Goal: Task Accomplishment & Management: Use online tool/utility

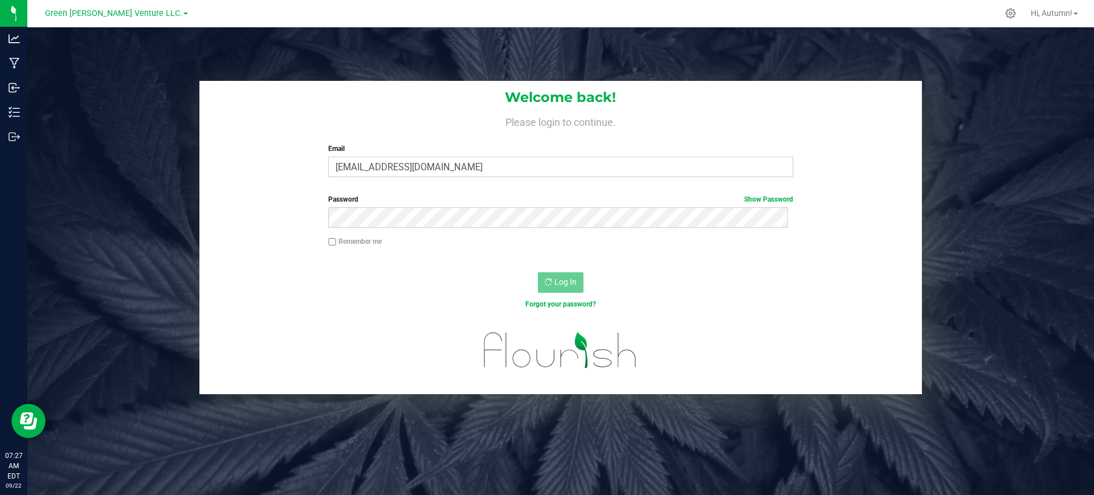
click at [543, 296] on div "Log In" at bounding box center [560, 286] width 723 height 38
click at [293, 204] on div "Password Show Password" at bounding box center [560, 215] width 723 height 42
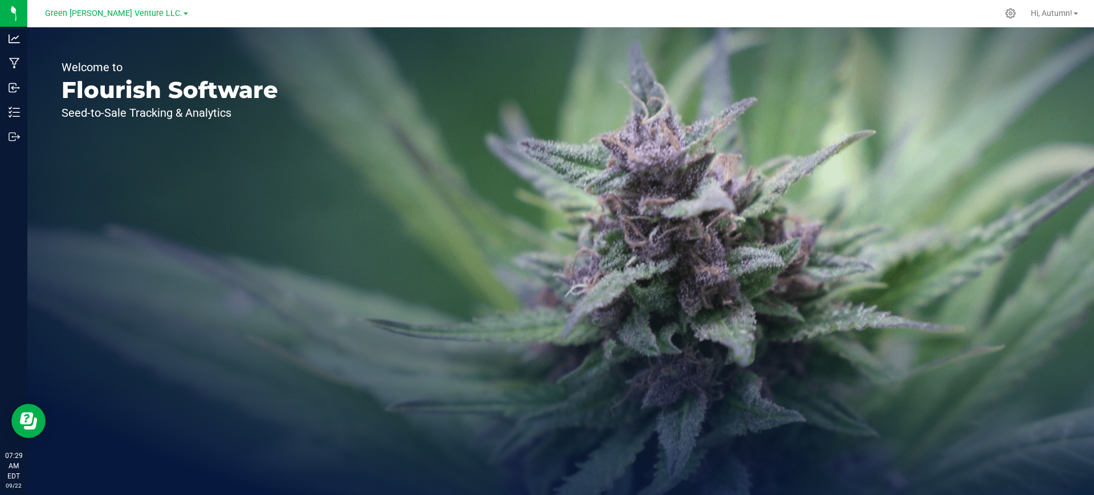
click at [597, 213] on div "Welcome to Flourish Software Seed-to-Sale Tracking & Analytics" at bounding box center [560, 261] width 1067 height 468
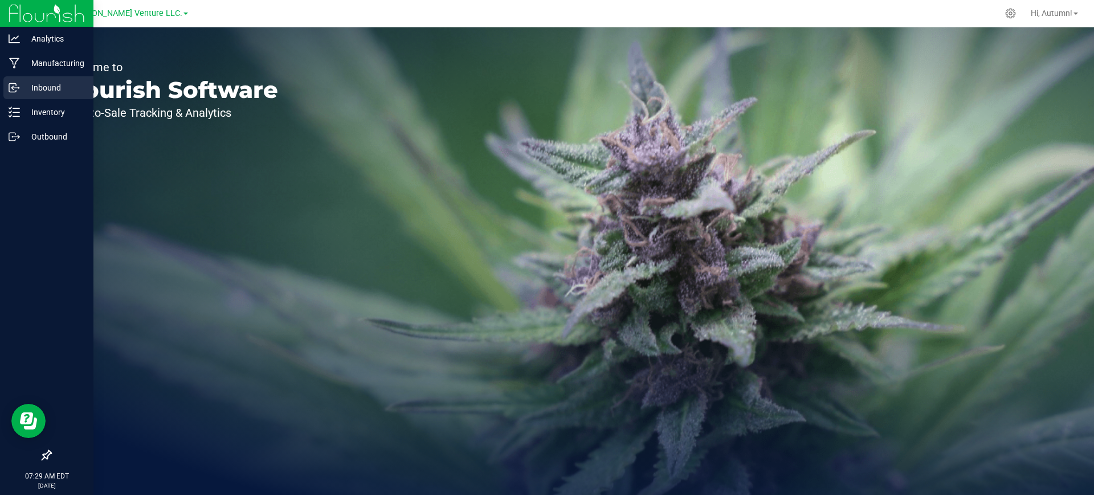
click at [17, 80] on div "Inbound" at bounding box center [48, 87] width 90 height 23
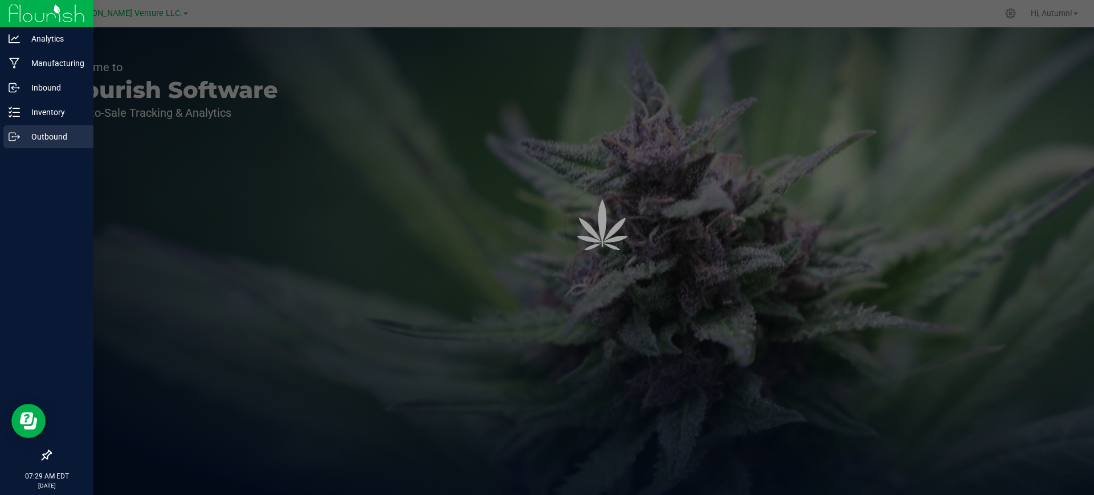
click at [30, 134] on p "Outbound" at bounding box center [54, 137] width 68 height 14
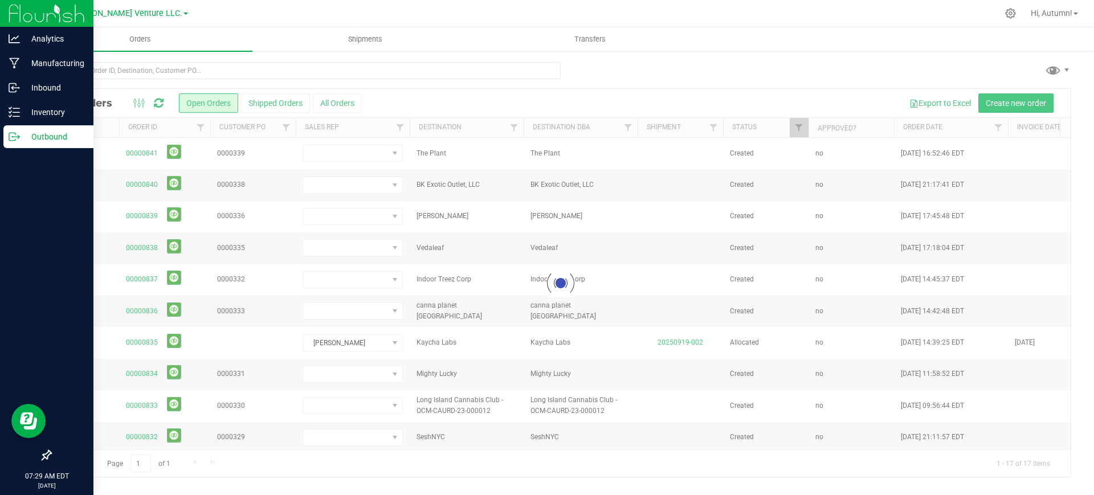
click at [45, 141] on p "Outbound" at bounding box center [54, 137] width 68 height 14
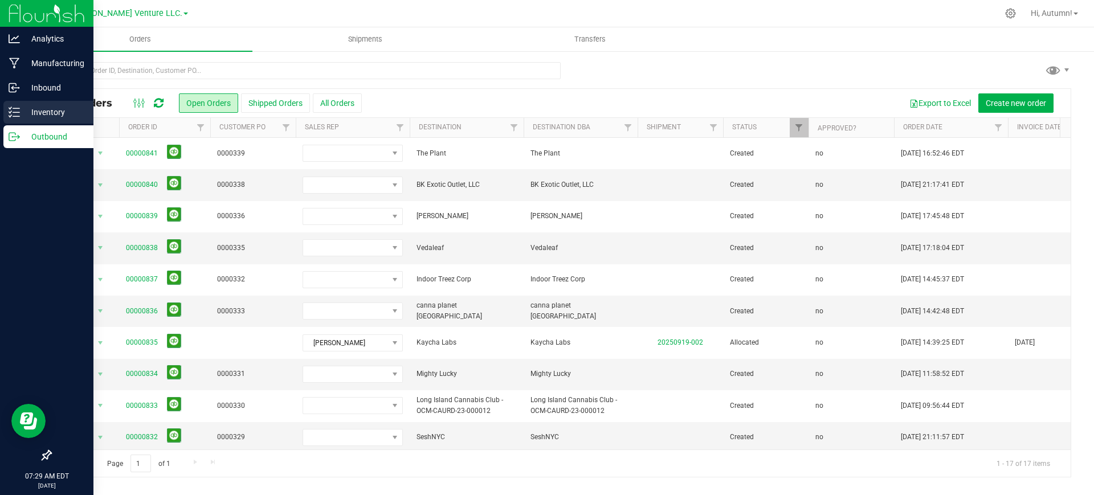
click at [18, 105] on div "Inventory" at bounding box center [48, 112] width 90 height 23
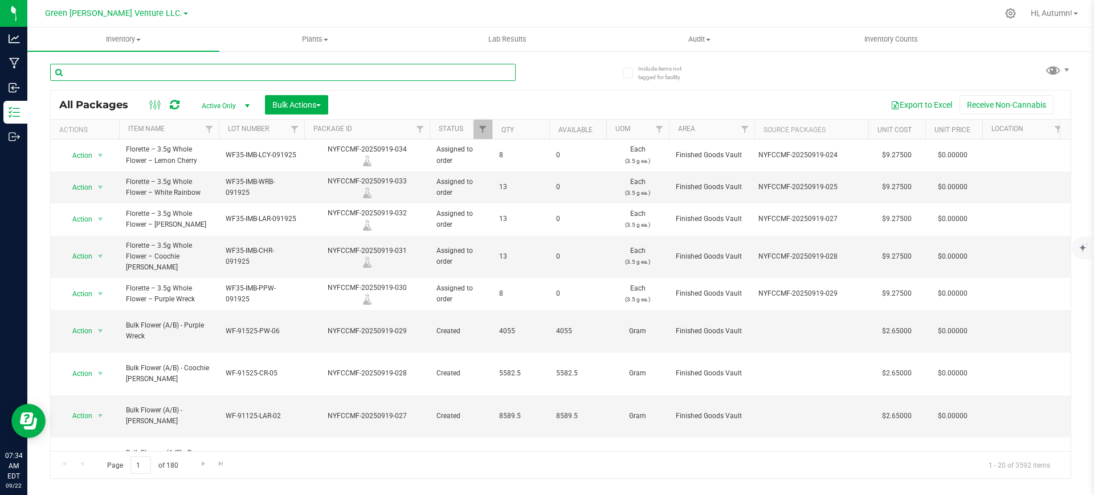
click at [150, 70] on input "text" at bounding box center [283, 72] width 466 height 17
type input "jungle spice"
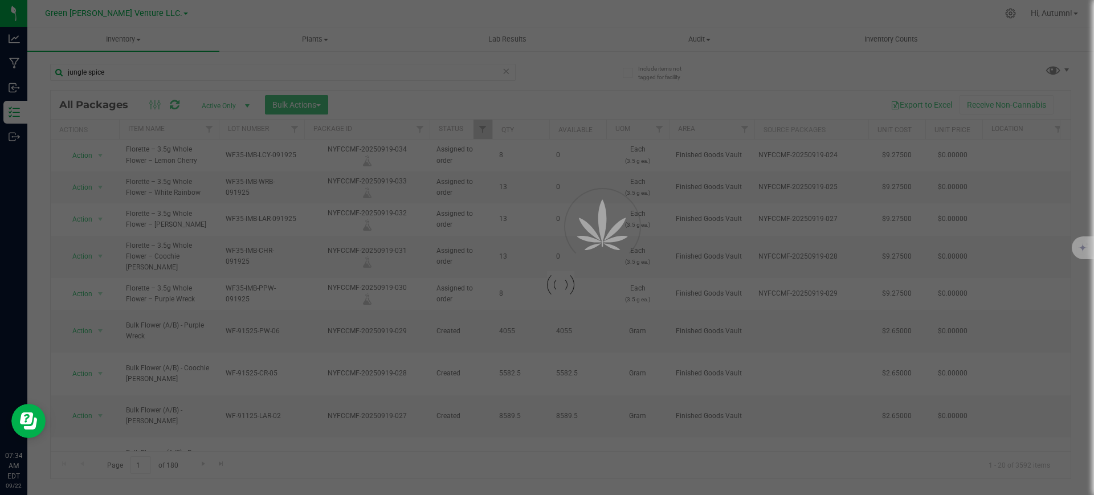
click at [725, 74] on div at bounding box center [547, 247] width 1094 height 495
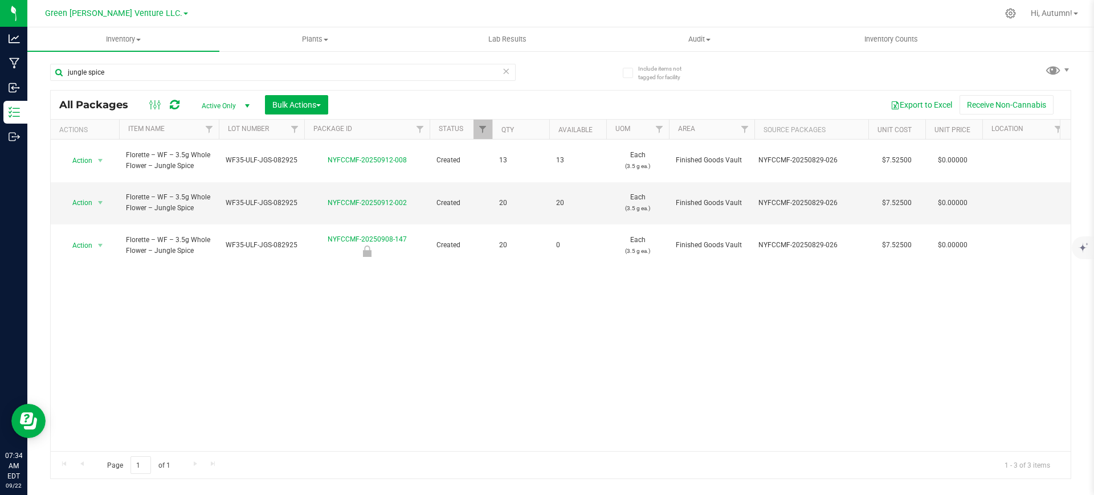
click at [803, 74] on div "jungle spice All Packages Active Only Active Only Lab Samples Locked All Bulk A…" at bounding box center [560, 266] width 1021 height 426
click at [823, 39] on uib-tab-heading "Inventory Counts" at bounding box center [891, 39] width 191 height 23
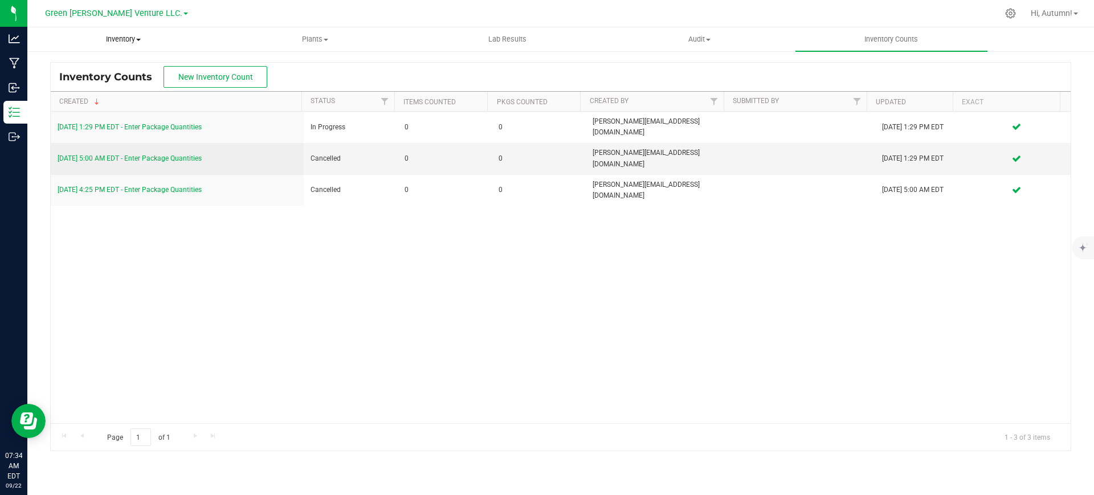
click at [143, 30] on uib-tab-heading "Inventory All packages All inventory Waste log Create inventory" at bounding box center [123, 39] width 191 height 23
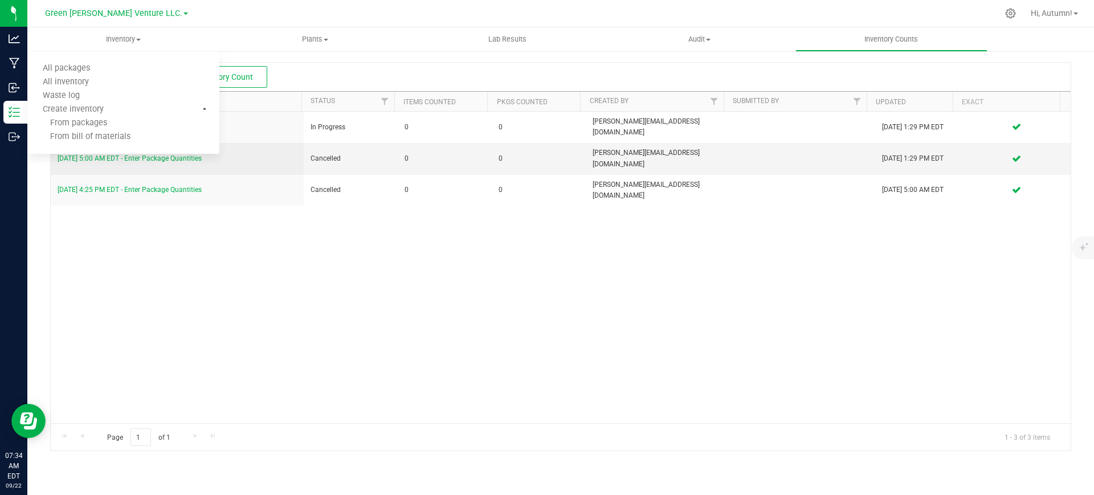
click at [120, 197] on div "7/26/25 1:29 PM EDT - Enter Package Quantities In Progress 0 0 gabriel@casaverd…" at bounding box center [561, 268] width 1020 height 312
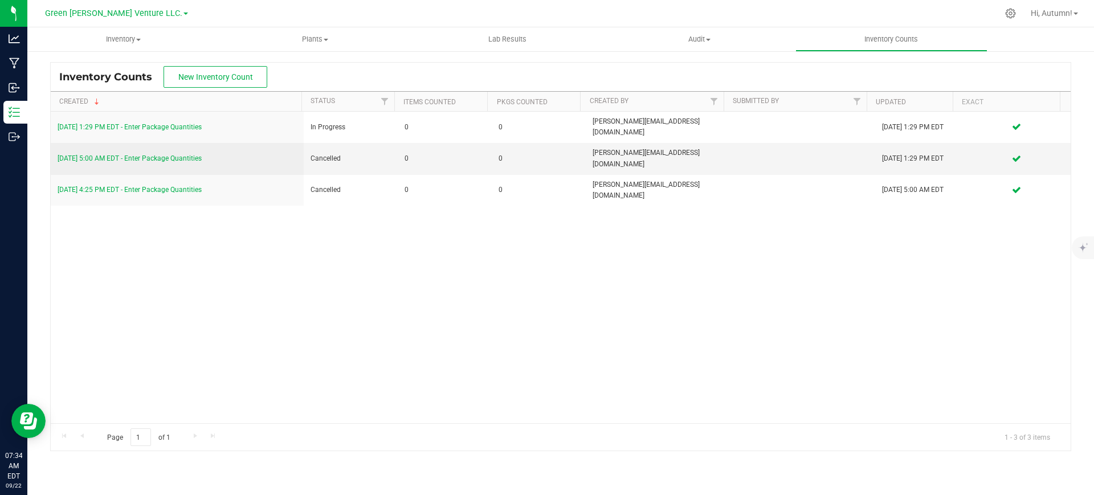
click at [557, 315] on div "7/26/25 1:29 PM EDT - Enter Package Quantities In Progress 0 0 gabriel@casaverd…" at bounding box center [561, 268] width 1020 height 312
click at [446, 235] on div "7/26/25 1:29 PM EDT - Enter Package Quantities In Progress 0 0 gabriel@casaverd…" at bounding box center [561, 268] width 1020 height 312
drag, startPoint x: 446, startPoint y: 235, endPoint x: 429, endPoint y: 230, distance: 17.3
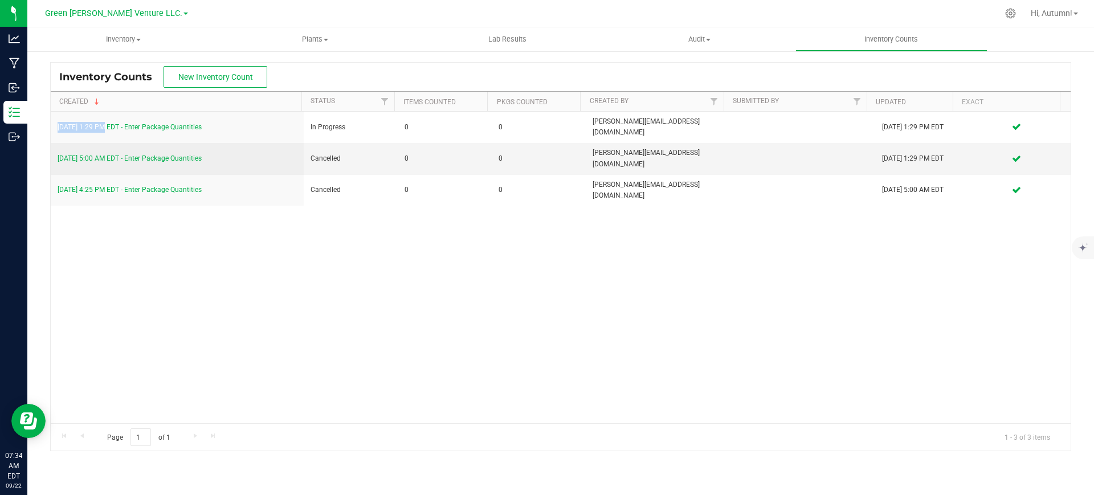
click at [443, 235] on div "7/26/25 1:29 PM EDT - Enter Package Quantities In Progress 0 0 gabriel@casaverd…" at bounding box center [561, 268] width 1020 height 312
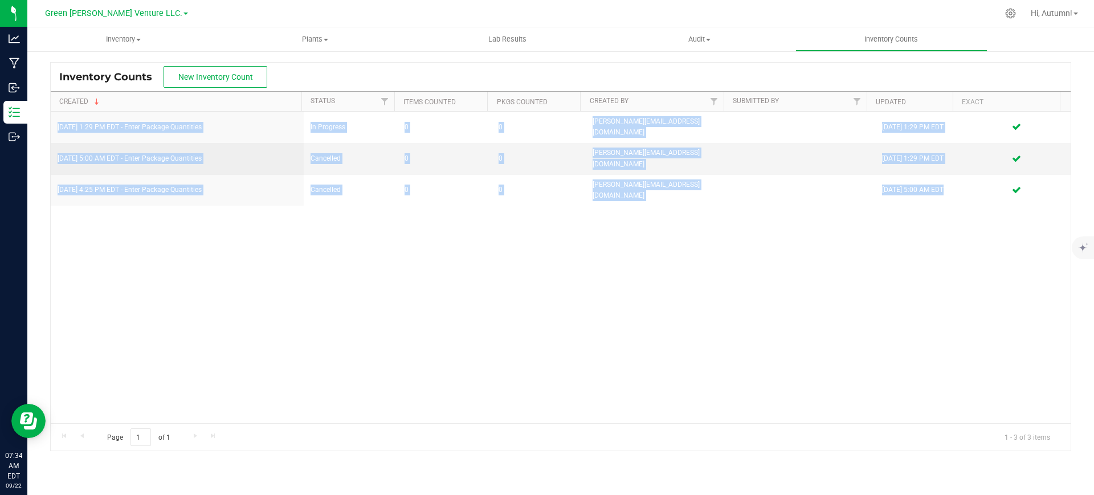
click at [296, 211] on div "7/26/25 1:29 PM EDT - Enter Package Quantities In Progress 0 0 gabriel@casaverd…" at bounding box center [561, 268] width 1020 height 312
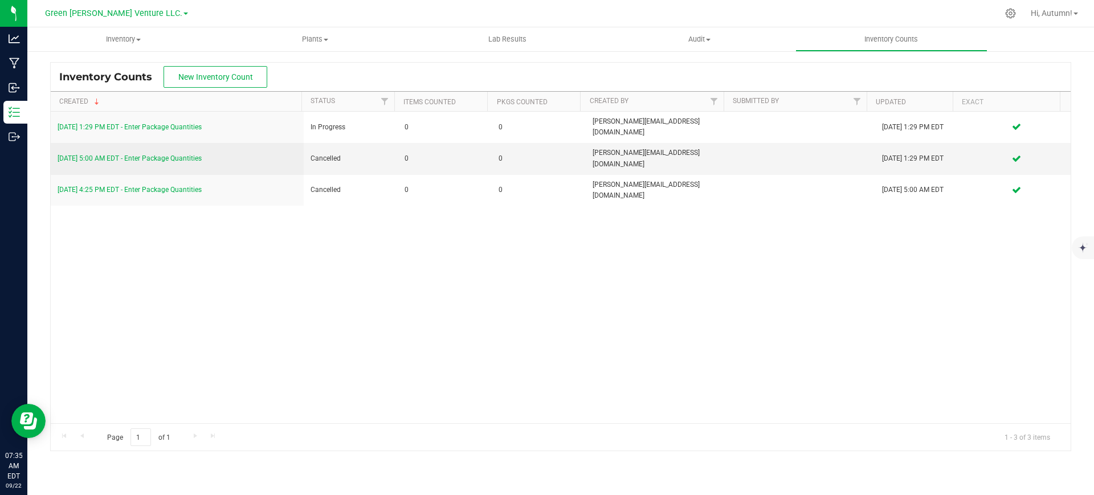
click at [180, 203] on div "7/26/25 1:29 PM EDT - Enter Package Quantities In Progress 0 0 gabriel@casaverd…" at bounding box center [561, 268] width 1020 height 312
click at [729, 15] on div at bounding box center [601, 13] width 794 height 22
click at [191, 287] on div "7/26/25 1:29 PM EDT - Enter Package Quantities In Progress 0 0 gabriel@casaverd…" at bounding box center [561, 268] width 1020 height 312
click at [191, 17] on div "Green [PERSON_NAME] Venture LLC." at bounding box center [116, 14] width 166 height 18
click at [90, 51] on inventory "Inventory All packages All inventory Waste log Create inventory Plants All plan…" at bounding box center [560, 244] width 1067 height 435
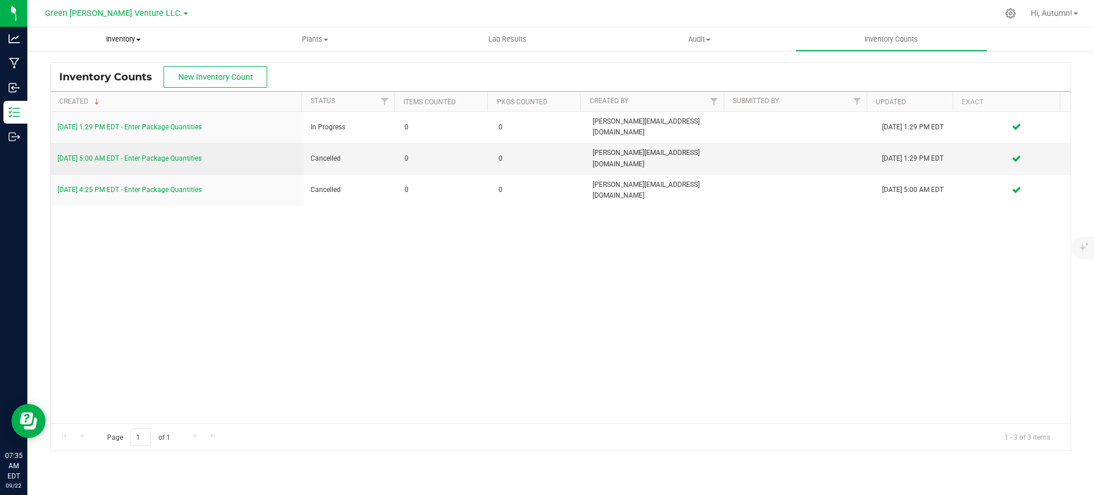
click at [117, 40] on span "Inventory" at bounding box center [123, 39] width 192 height 10
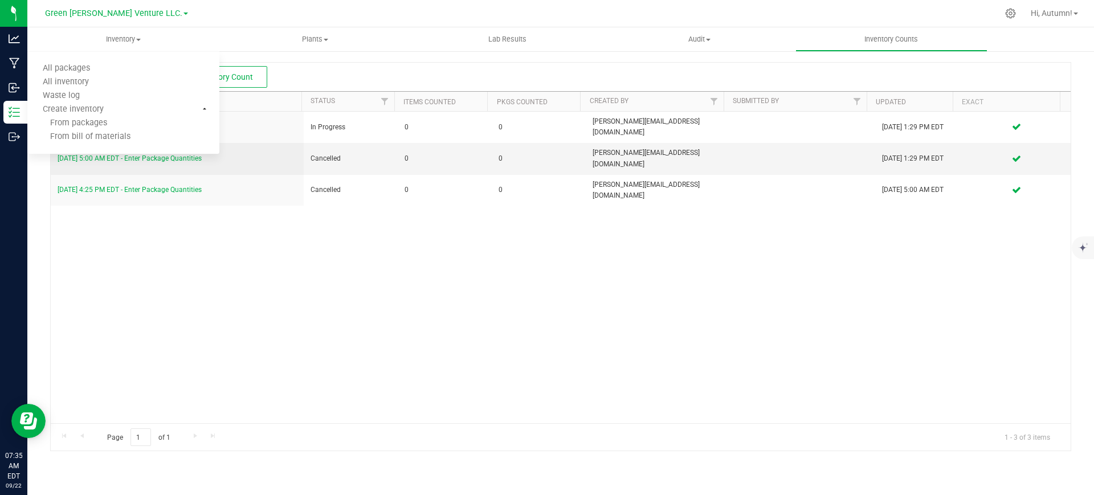
click at [137, 241] on div "7/26/25 1:29 PM EDT - Enter Package Quantities In Progress 0 0 gabriel@casaverd…" at bounding box center [561, 268] width 1020 height 312
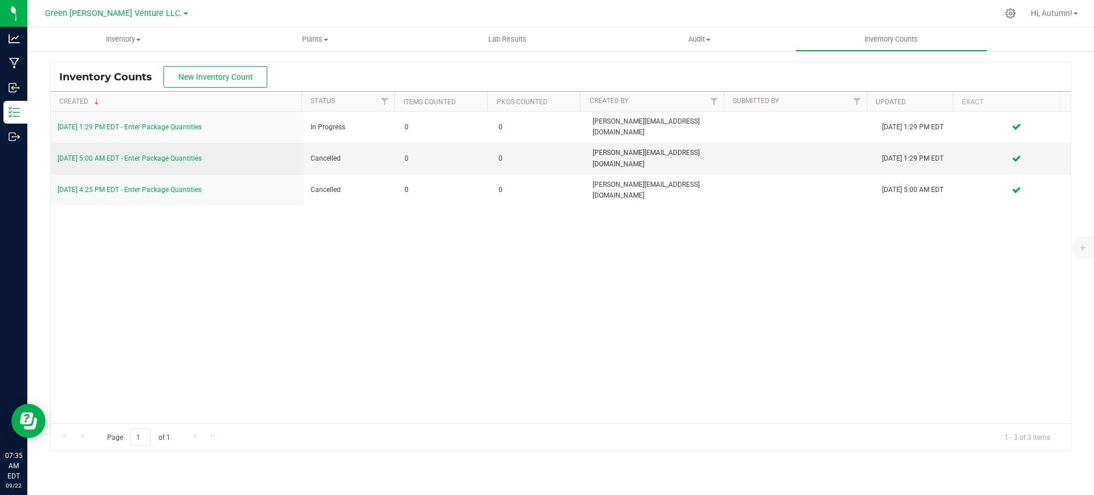
click at [591, 232] on div "7/26/25 1:29 PM EDT - Enter Package Quantities In Progress 0 0 gabriel@casaverd…" at bounding box center [561, 268] width 1020 height 312
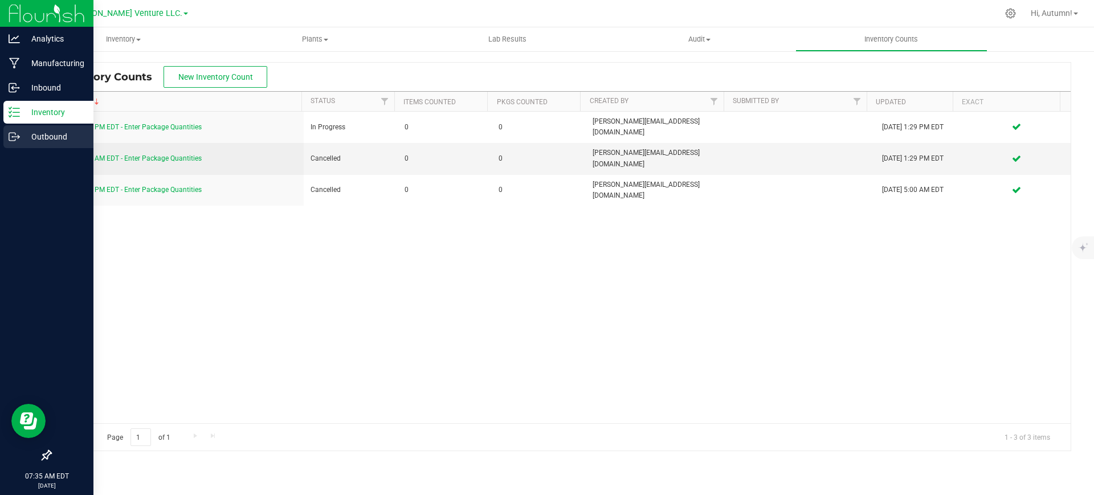
click at [13, 139] on icon at bounding box center [14, 136] width 11 height 11
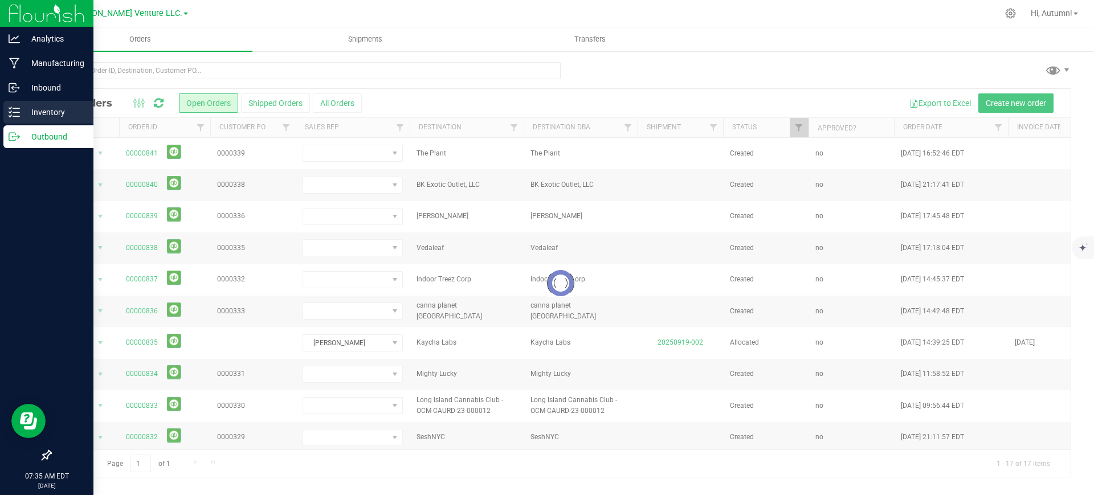
click at [42, 110] on p "Inventory" at bounding box center [54, 112] width 68 height 14
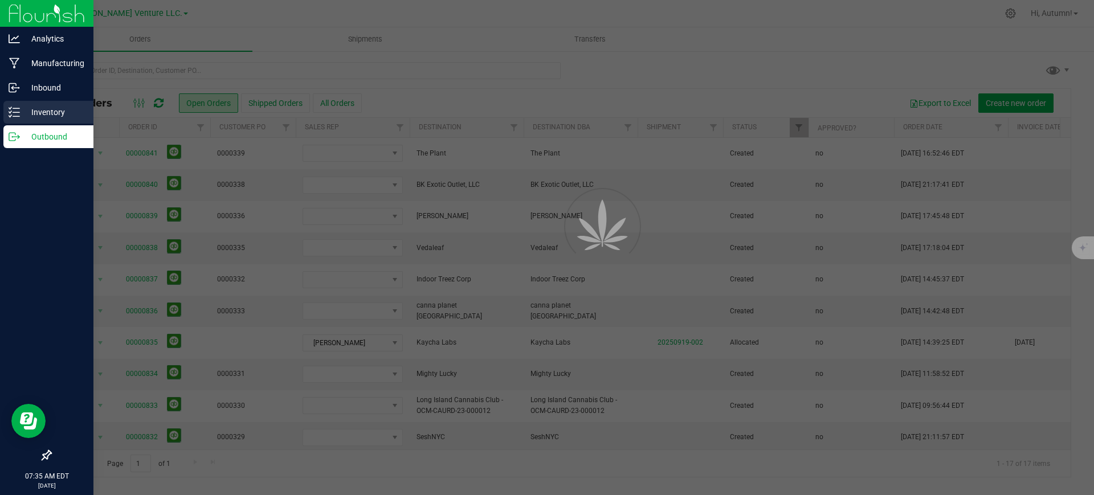
click at [55, 118] on p "Inventory" at bounding box center [54, 112] width 68 height 14
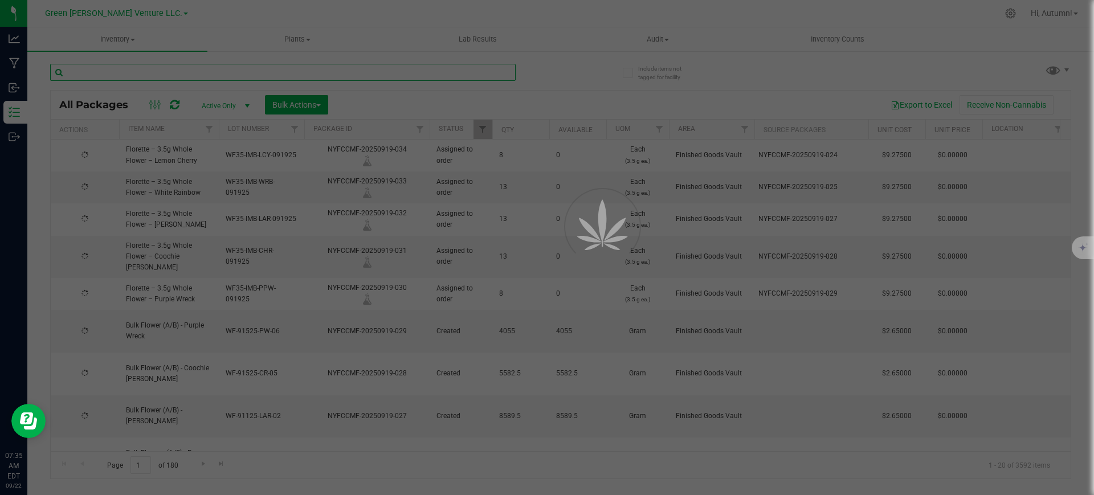
click at [181, 75] on input "text" at bounding box center [283, 72] width 466 height 17
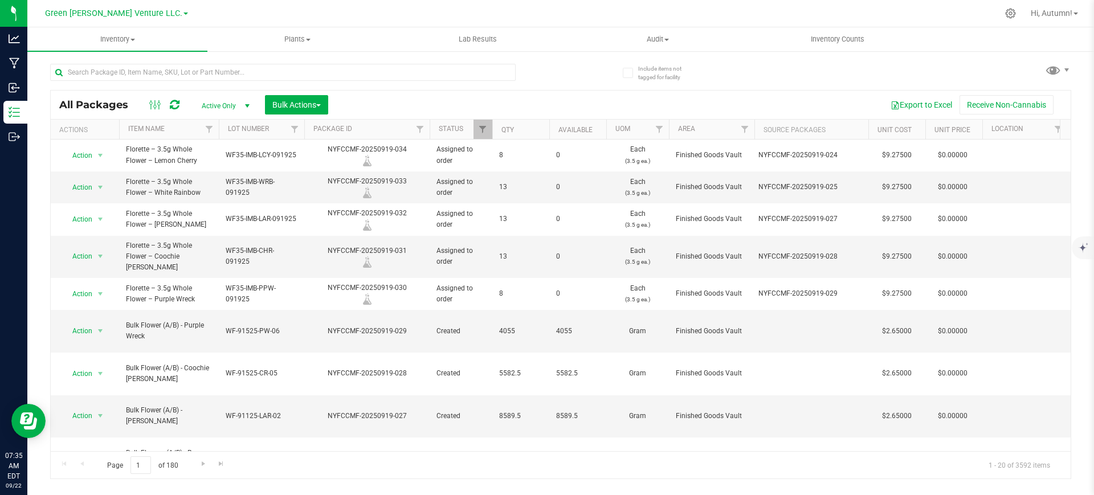
click at [167, 61] on div at bounding box center [305, 72] width 511 height 36
click at [168, 77] on input "text" at bounding box center [283, 72] width 466 height 17
type input "NYFCCMF-20250912-008"
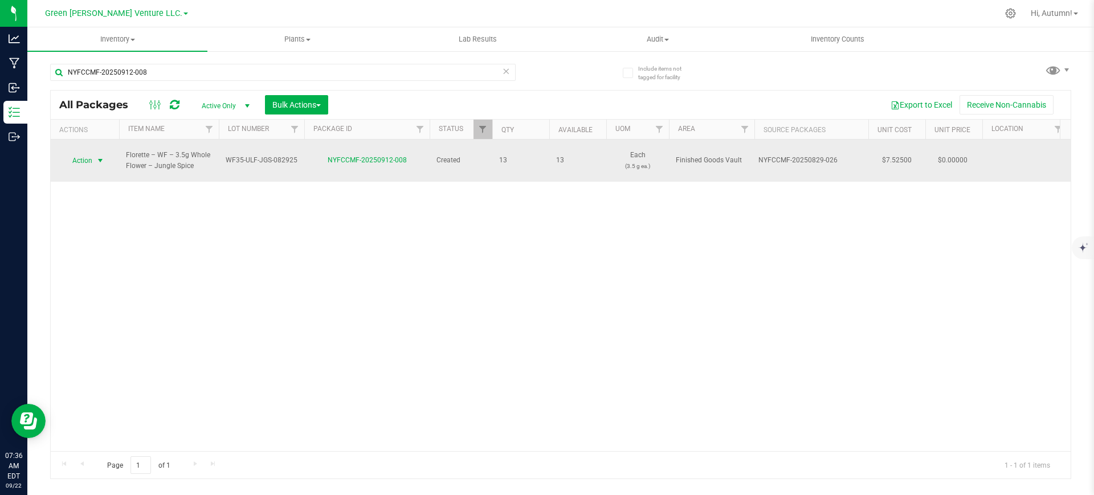
click at [101, 157] on span "select" at bounding box center [100, 160] width 9 height 9
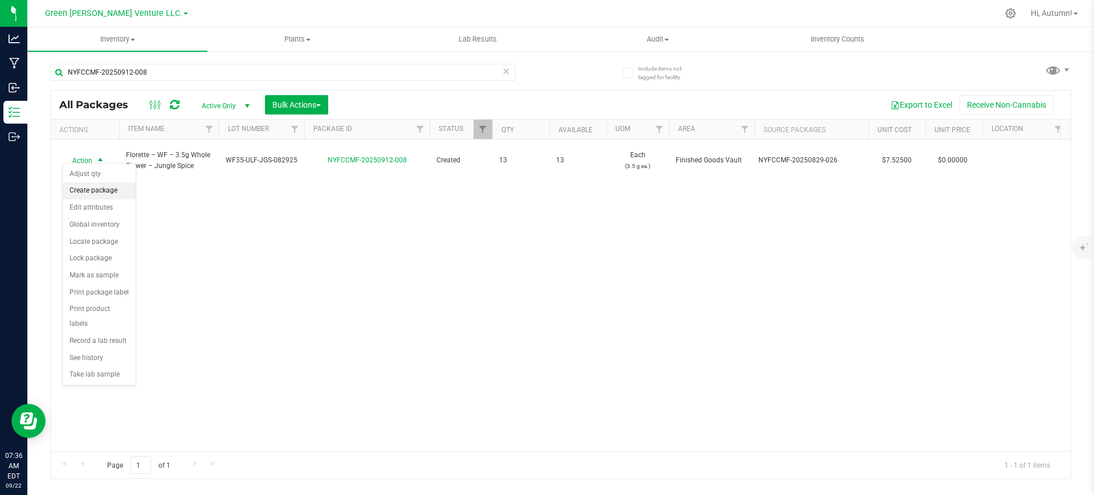
click at [106, 188] on li "Create package" at bounding box center [99, 190] width 73 height 17
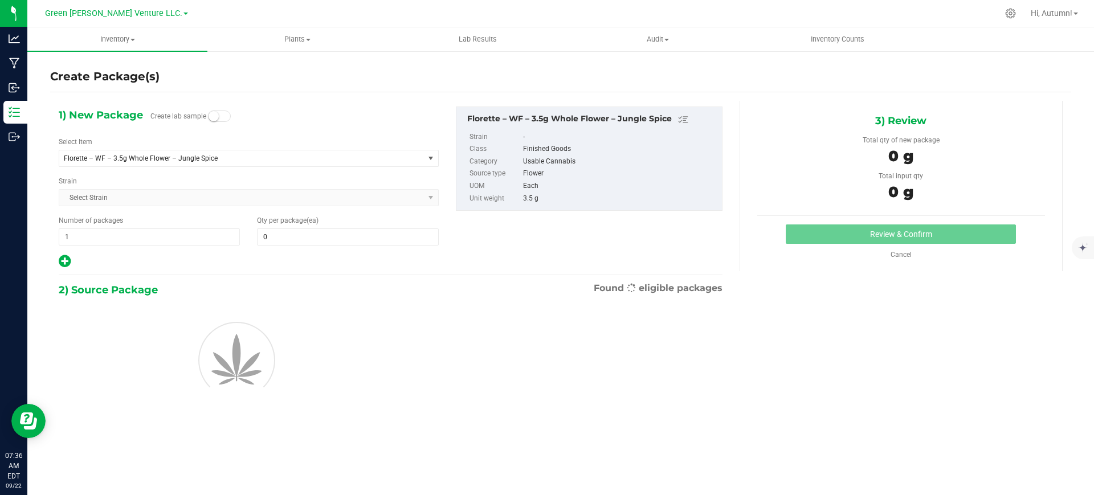
type input "0"
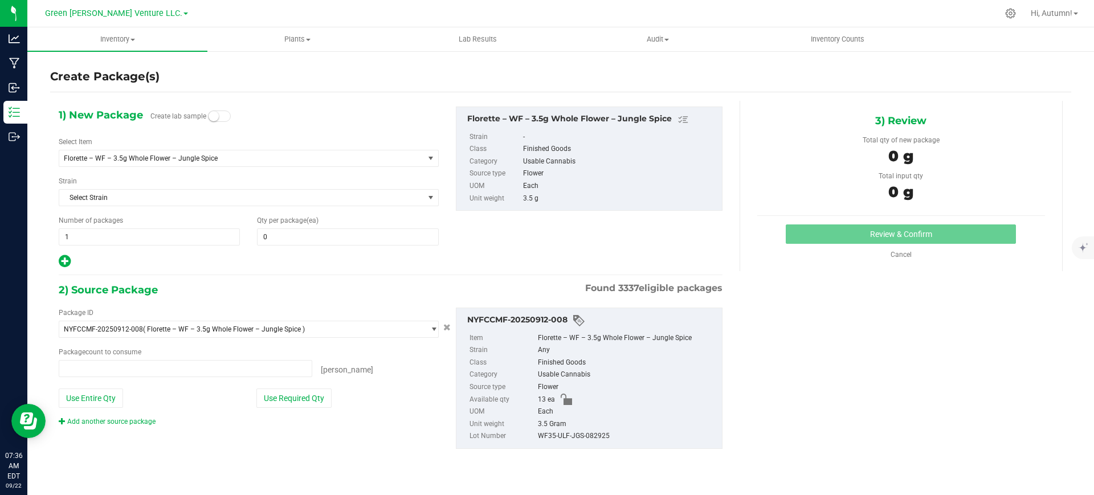
type input "0 ea"
click at [287, 240] on span at bounding box center [347, 236] width 181 height 17
type input "3"
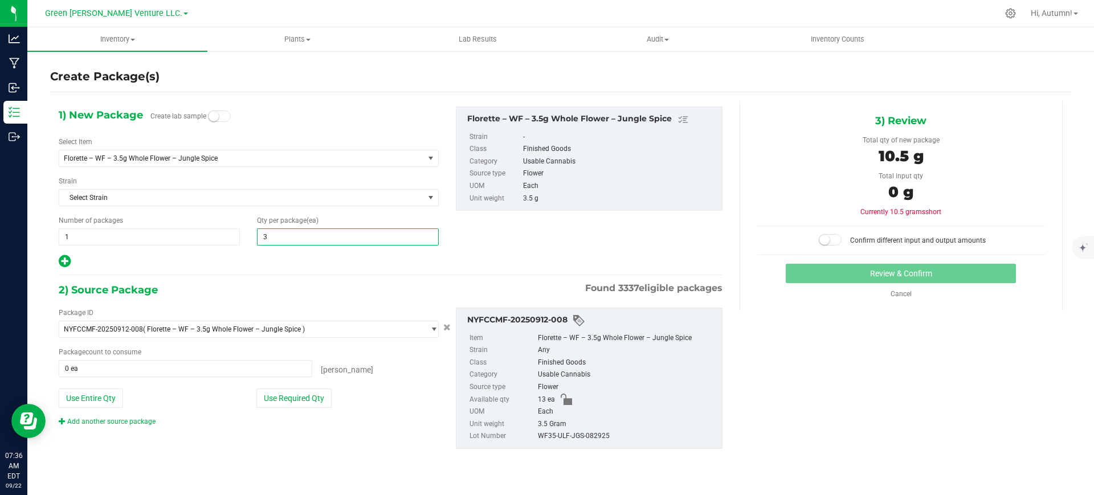
type input "3"
click at [372, 439] on div "Package ID NYFCCMF-20250912-008 ( Florette – WF – 3.5g Whole Flower – Jungle Sp…" at bounding box center [390, 379] width 681 height 160
click at [270, 403] on button "Use Required Qty" at bounding box center [293, 398] width 75 height 19
type input "3 ea"
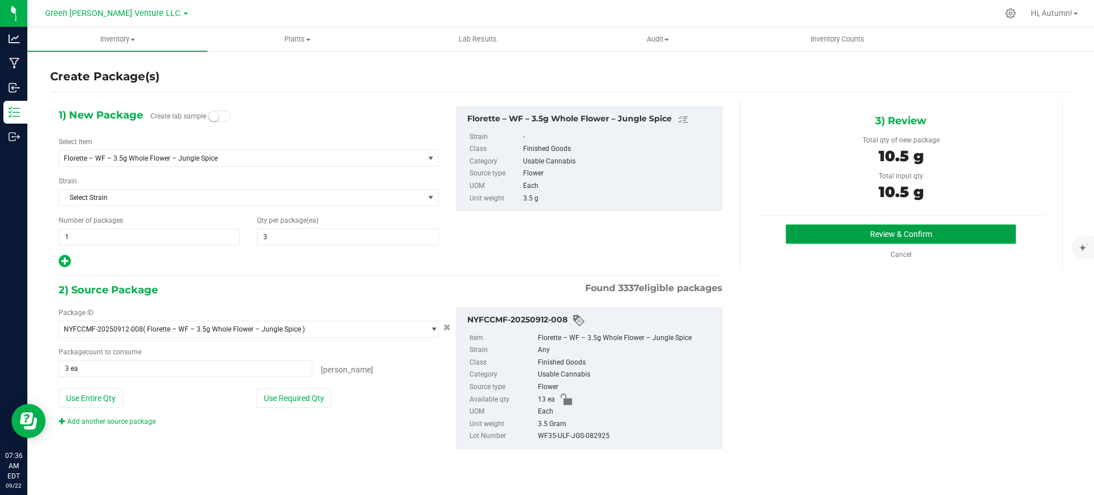
click at [899, 241] on button "Review & Confirm" at bounding box center [901, 234] width 230 height 19
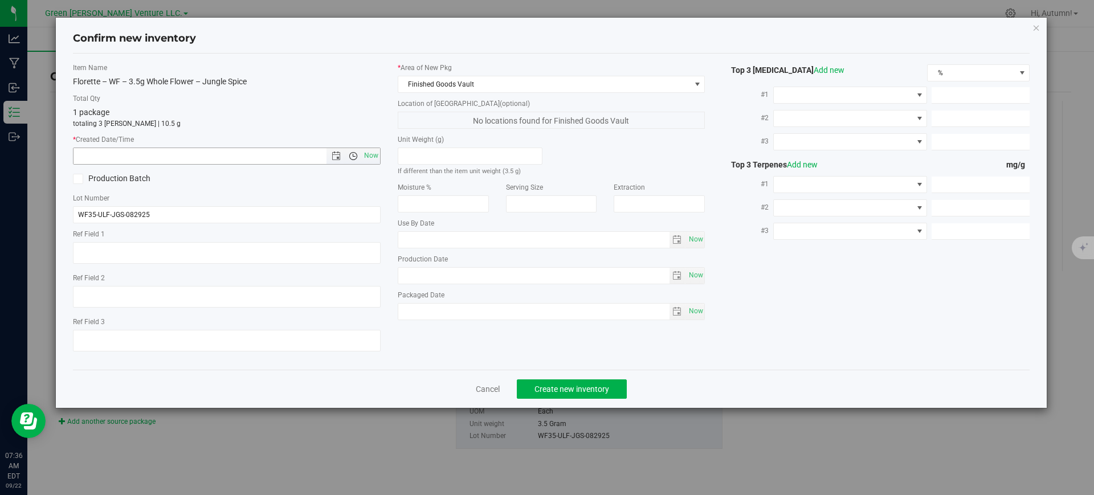
click at [352, 157] on span "Open the time view" at bounding box center [353, 156] width 9 height 9
click at [371, 153] on span "Now" at bounding box center [370, 156] width 19 height 17
type input "9/22/2025 7:36 AM"
click at [549, 387] on span "Create new inventory" at bounding box center [571, 389] width 75 height 9
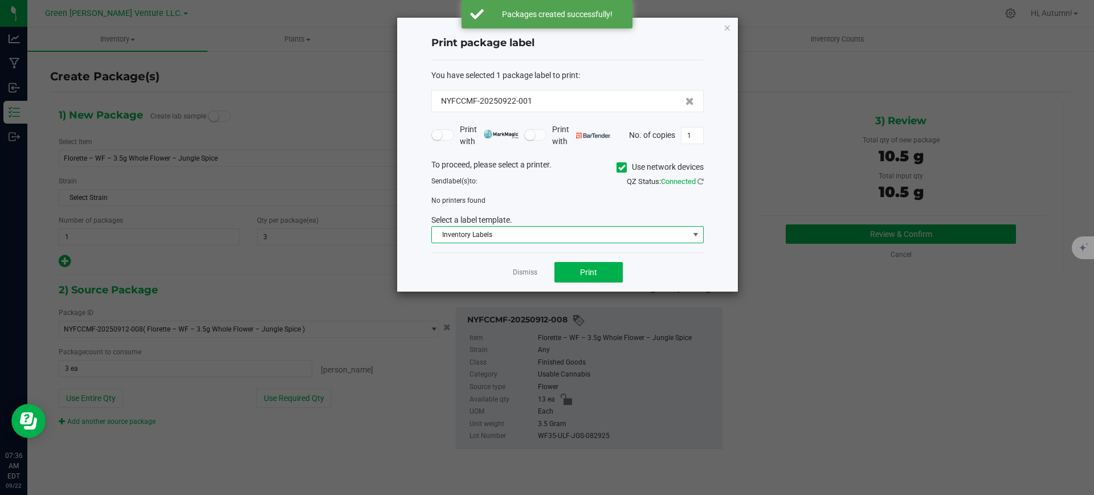
click at [499, 240] on span "Inventory Labels" at bounding box center [560, 235] width 257 height 16
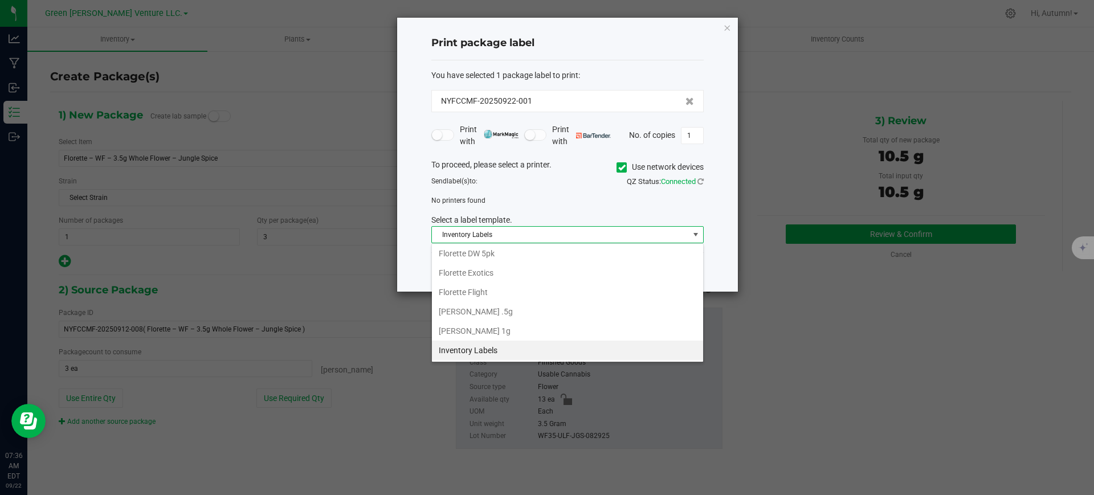
scroll to position [125, 0]
click at [488, 307] on li "Florette 3.5g" at bounding box center [567, 305] width 271 height 19
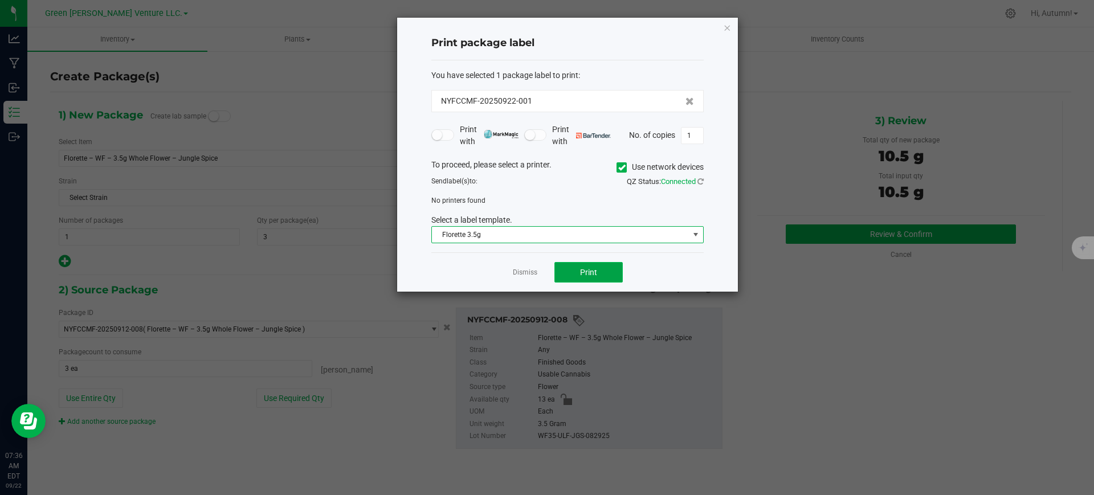
click at [598, 277] on button "Print" at bounding box center [588, 272] width 68 height 21
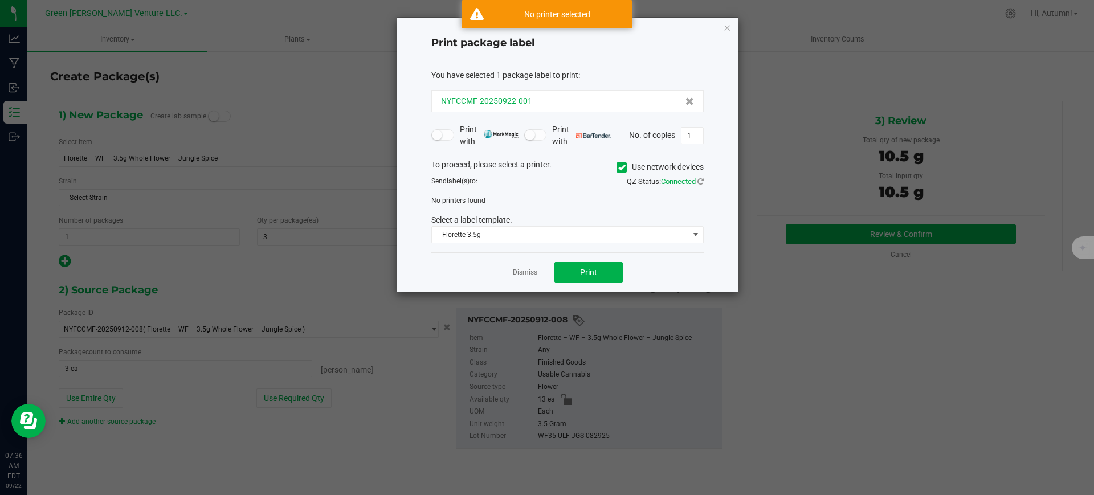
click at [549, 102] on div "NYFCCMF-20250922-001" at bounding box center [567, 101] width 253 height 12
click at [547, 97] on div "NYFCCMF-20250922-001" at bounding box center [567, 101] width 253 height 12
click at [621, 168] on icon at bounding box center [621, 168] width 7 height 0
click at [0, 0] on input "Use network devices" at bounding box center [0, 0] width 0 height 0
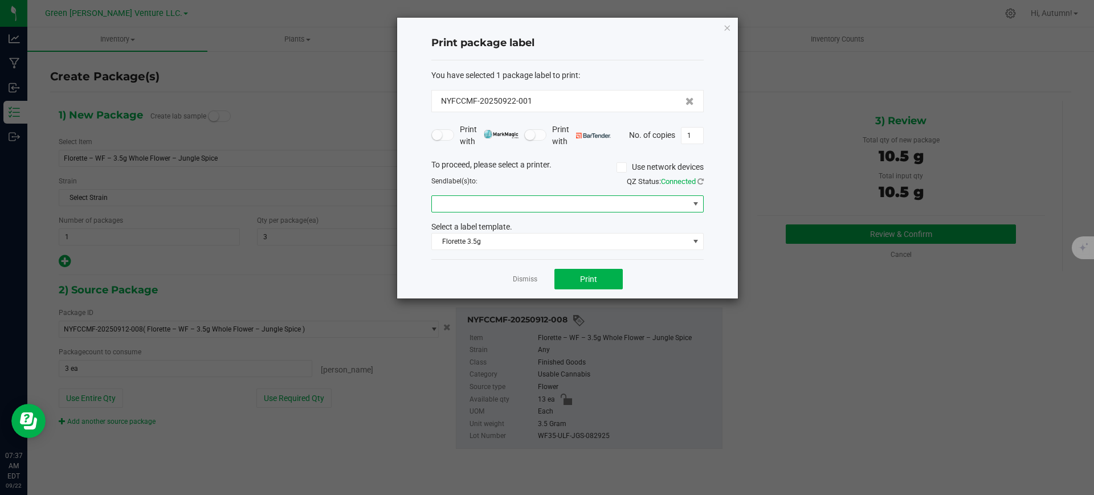
click at [485, 201] on span at bounding box center [560, 204] width 257 height 16
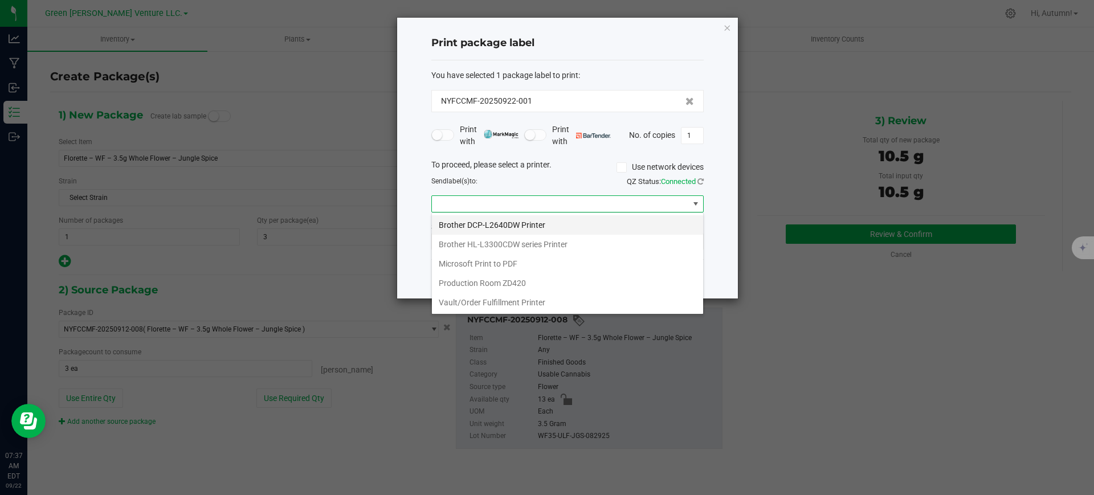
scroll to position [17, 272]
click at [578, 305] on Printer "Vault/Order Fulfillment Printer" at bounding box center [567, 302] width 271 height 19
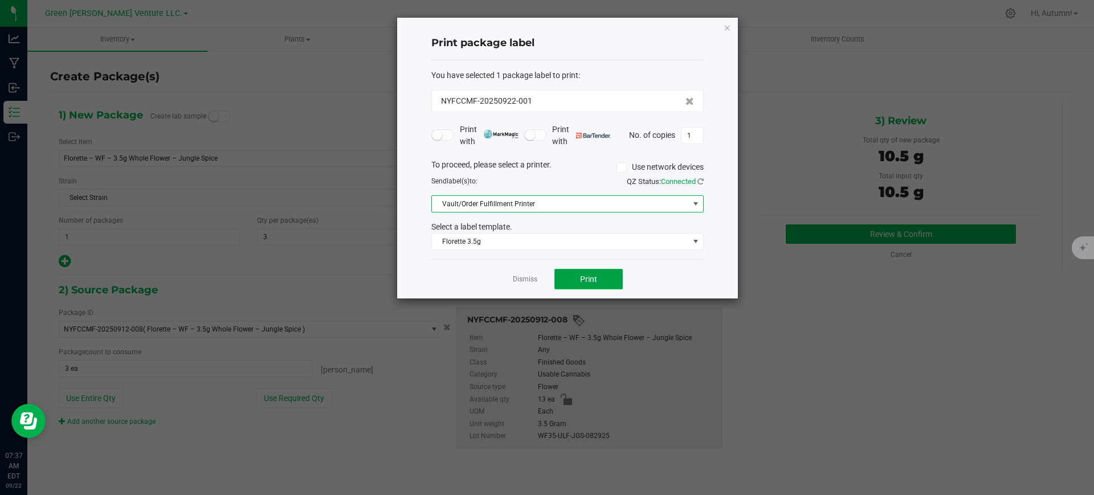
click at [589, 277] on span "Print" at bounding box center [588, 279] width 17 height 9
click at [13, 450] on ngb-modal-window "Print package label You have selected 1 package label to print : NYFCCMF-202509…" at bounding box center [547, 247] width 1094 height 495
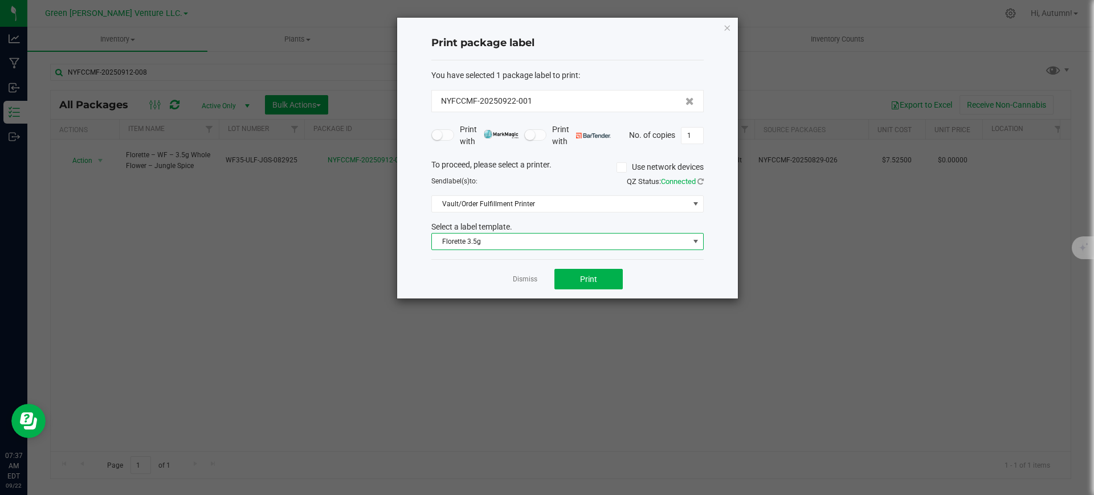
click at [625, 236] on span "Florette 3.5g" at bounding box center [560, 242] width 257 height 16
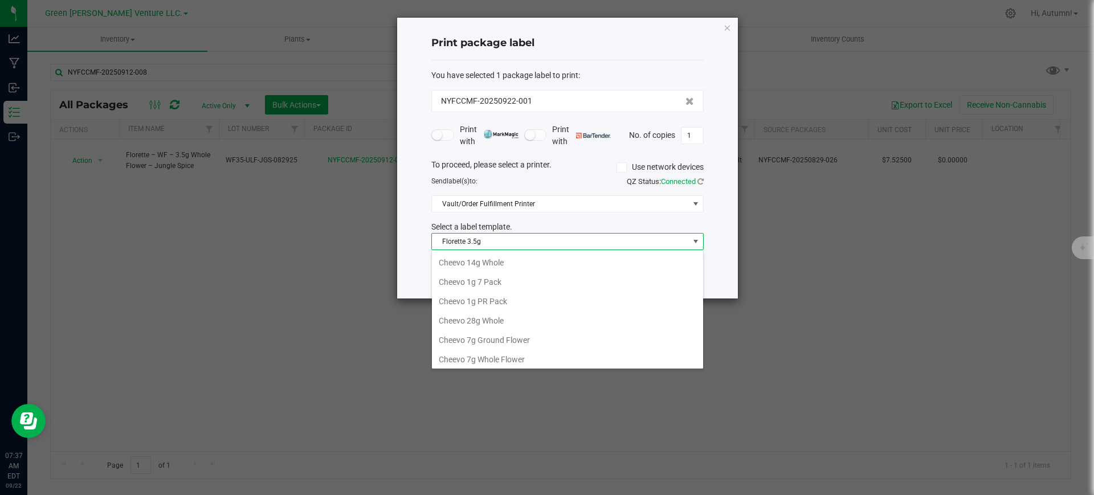
scroll to position [80, 0]
click at [625, 236] on span "Florette 3.5g" at bounding box center [560, 242] width 257 height 16
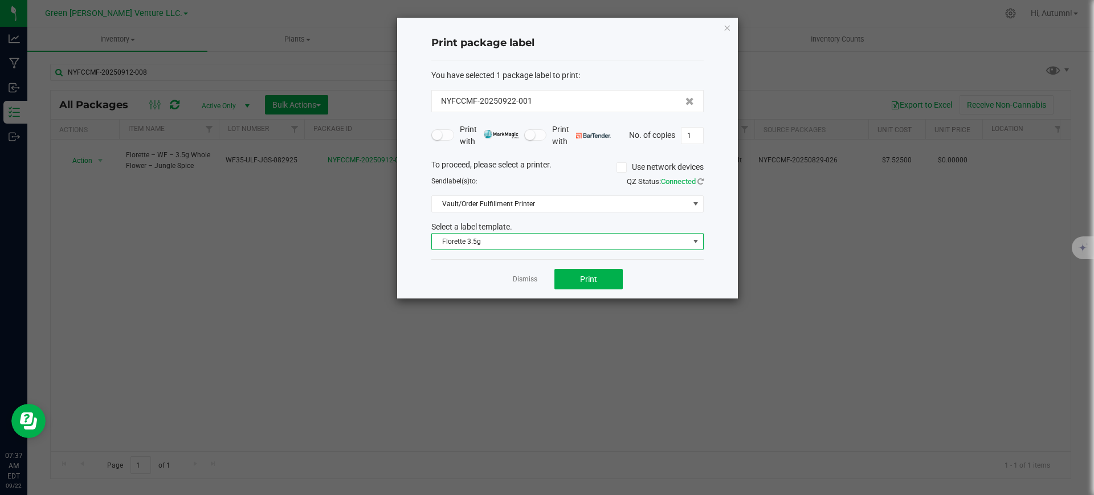
click at [639, 246] on span "Florette 3.5g" at bounding box center [560, 242] width 257 height 16
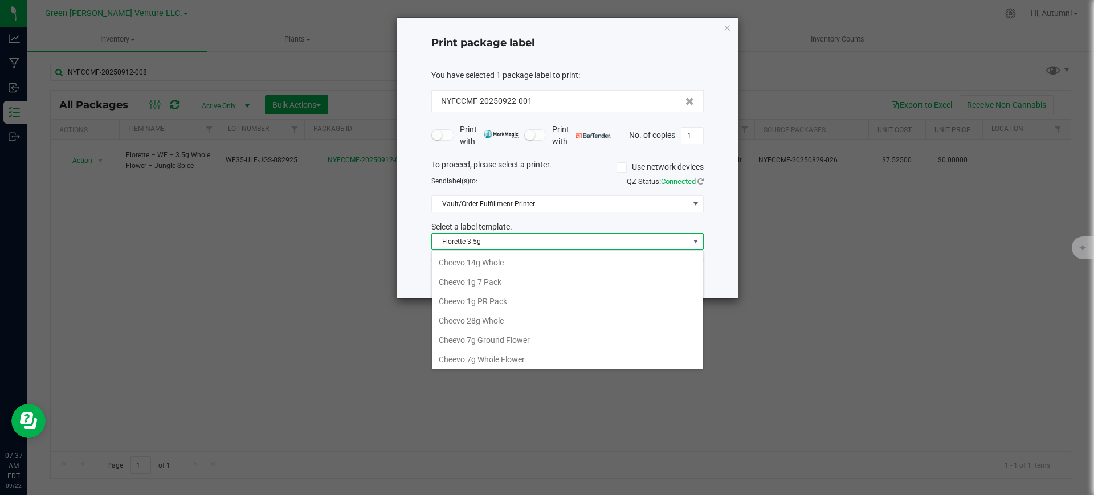
click at [639, 246] on span "Florette 3.5g" at bounding box center [560, 242] width 257 height 16
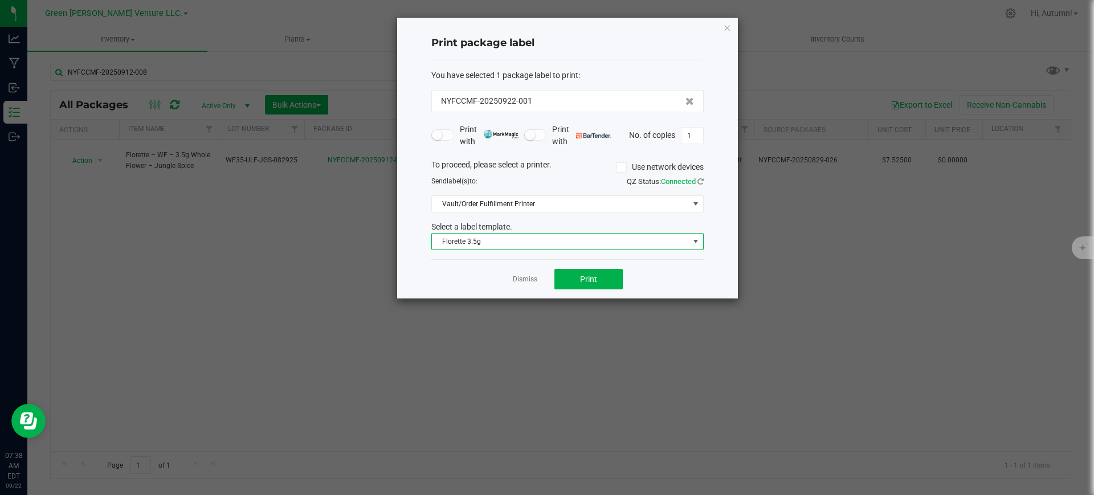
click at [639, 246] on span "Florette 3.5g" at bounding box center [560, 242] width 257 height 16
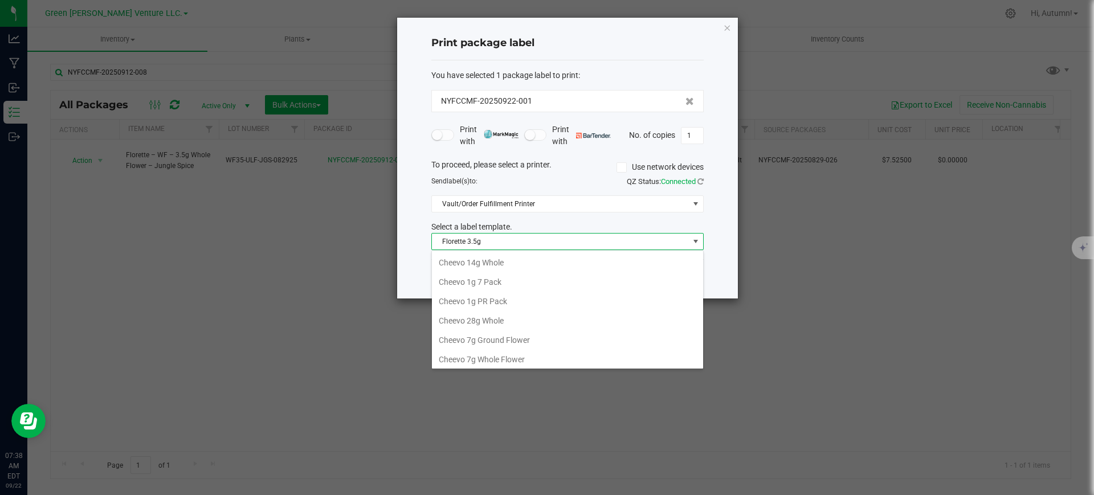
scroll to position [80, 0]
click at [639, 246] on span "Florette 3.5g" at bounding box center [560, 242] width 257 height 16
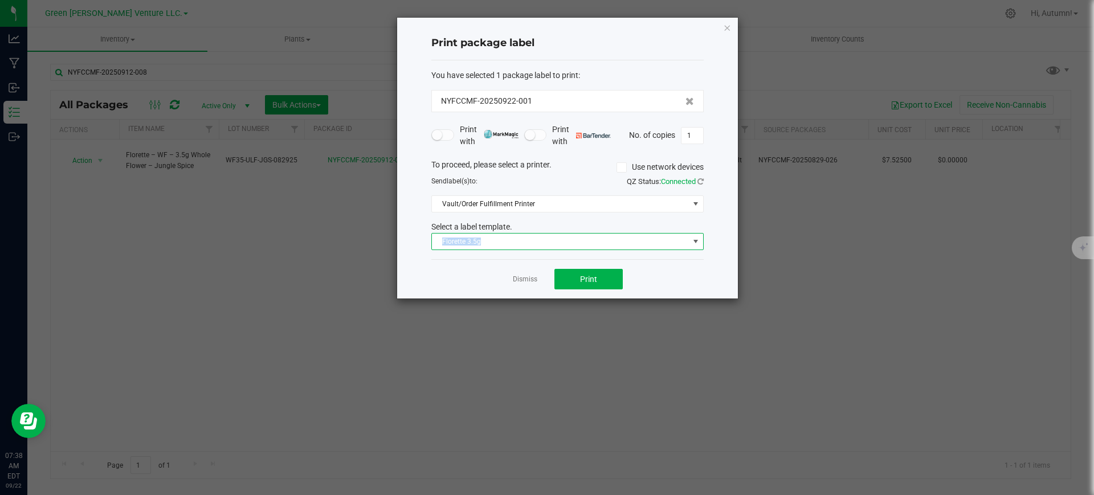
click at [639, 246] on span "Florette 3.5g" at bounding box center [560, 242] width 257 height 16
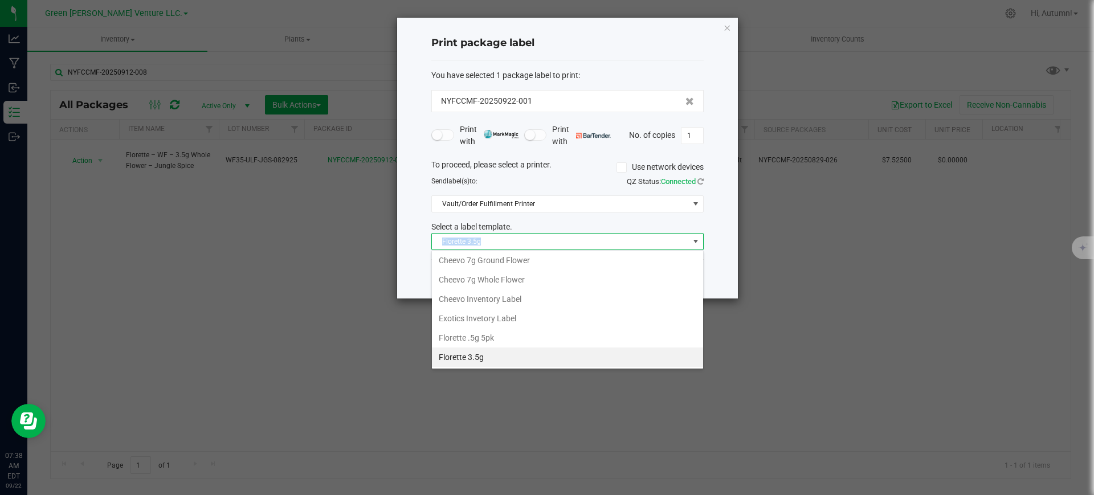
scroll to position [196, 0]
click at [536, 360] on li "Inventory Labels" at bounding box center [567, 357] width 271 height 19
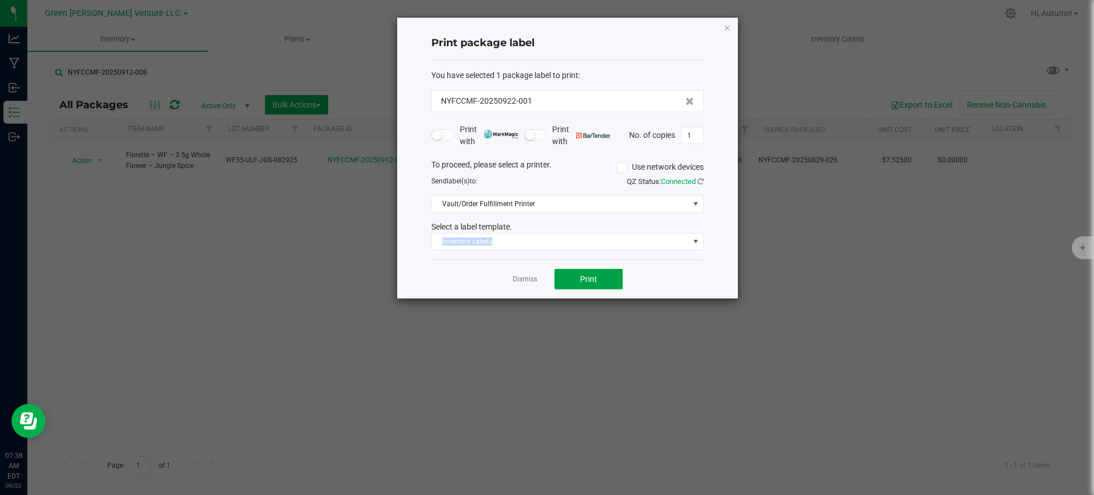
click at [587, 275] on span "Print" at bounding box center [588, 279] width 17 height 9
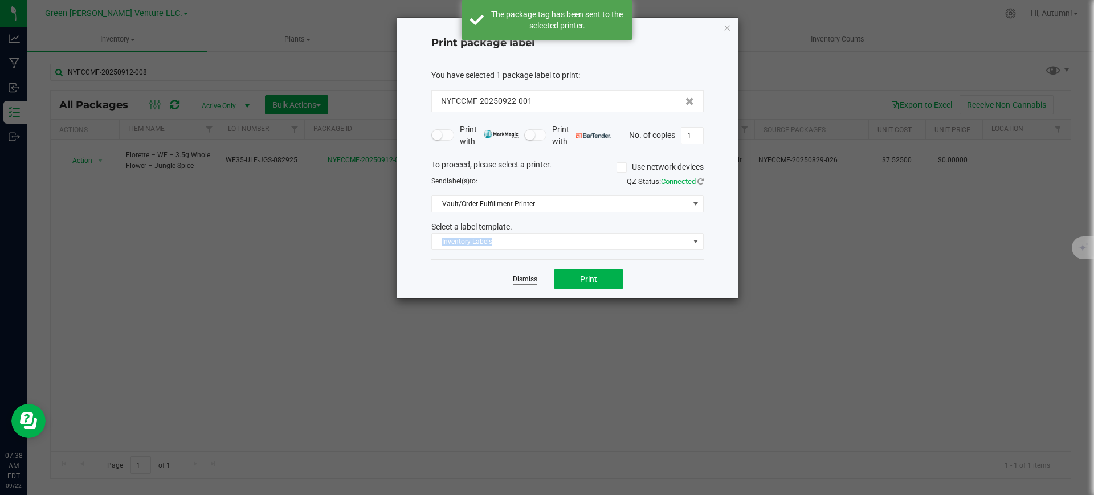
click at [522, 279] on link "Dismiss" at bounding box center [525, 280] width 25 height 10
